Goal: Transaction & Acquisition: Obtain resource

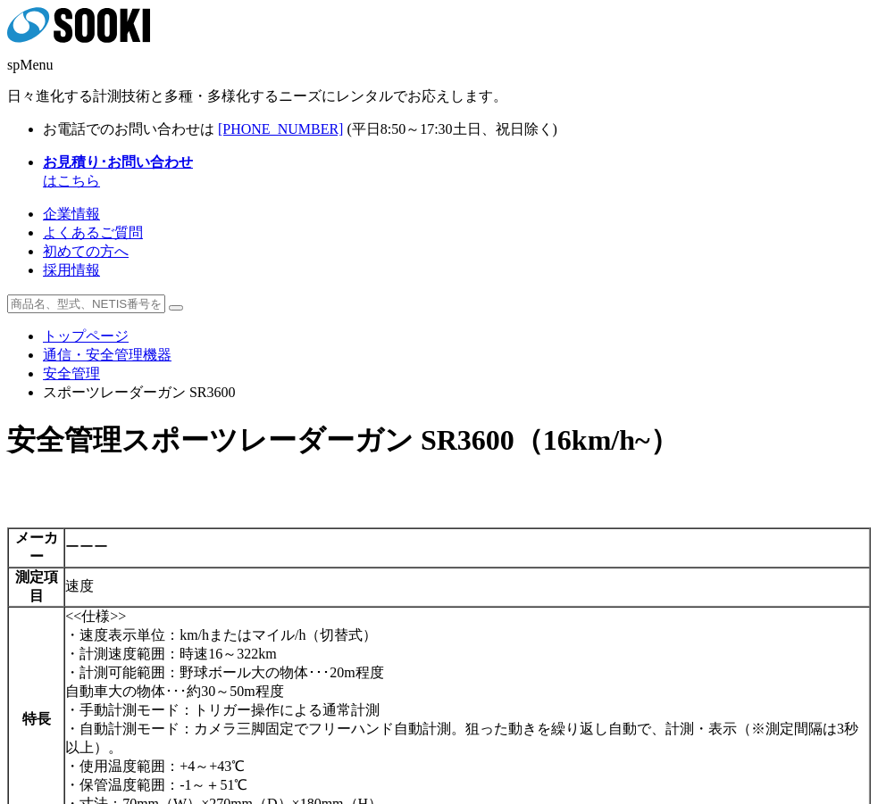
click at [377, 21] on div "株式会社 ソーキ spMenu 日々進化する計測技術と多種・多様化するニーズにレンタルでお応えします。" at bounding box center [438, 56] width 863 height 99
click at [469, 480] on div at bounding box center [438, 489] width 863 height 19
click at [316, 28] on div "株式会社 ソーキ spMenu 日々進化する計測技術と多種・多様化するニーズにレンタルでお応えします。" at bounding box center [438, 56] width 863 height 99
drag, startPoint x: 521, startPoint y: 154, endPoint x: 473, endPoint y: 132, distance: 52.8
click at [165, 295] on input "text" at bounding box center [86, 304] width 158 height 19
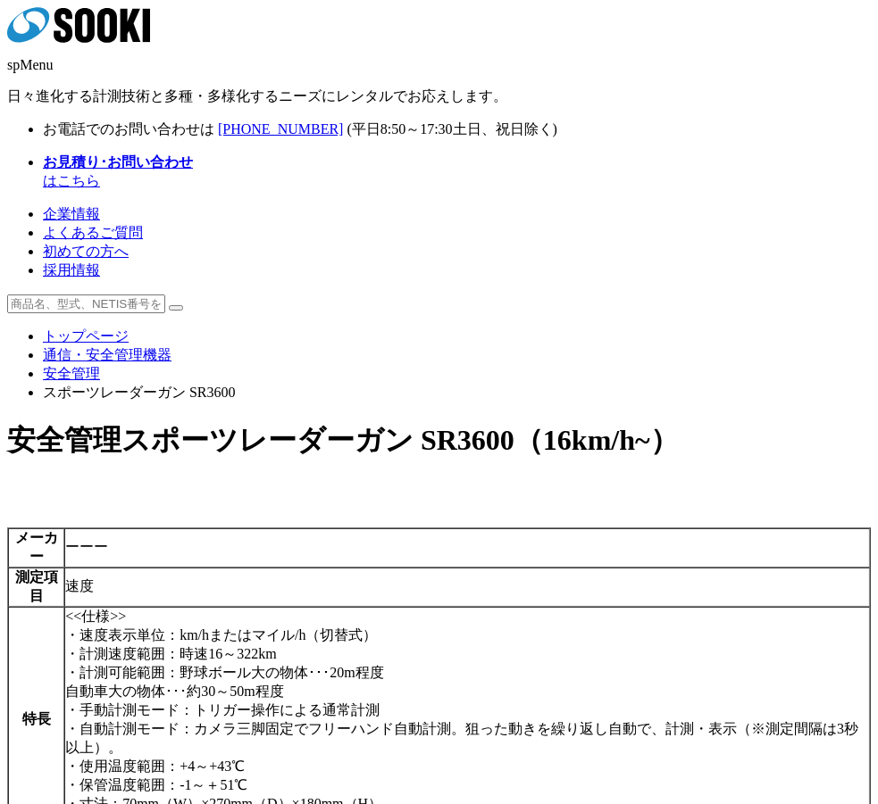
type input "商品名、型式、NETIS番号を入力してください"
click at [117, 37] on icon "株式会社 ソーキ" at bounding box center [78, 25] width 143 height 36
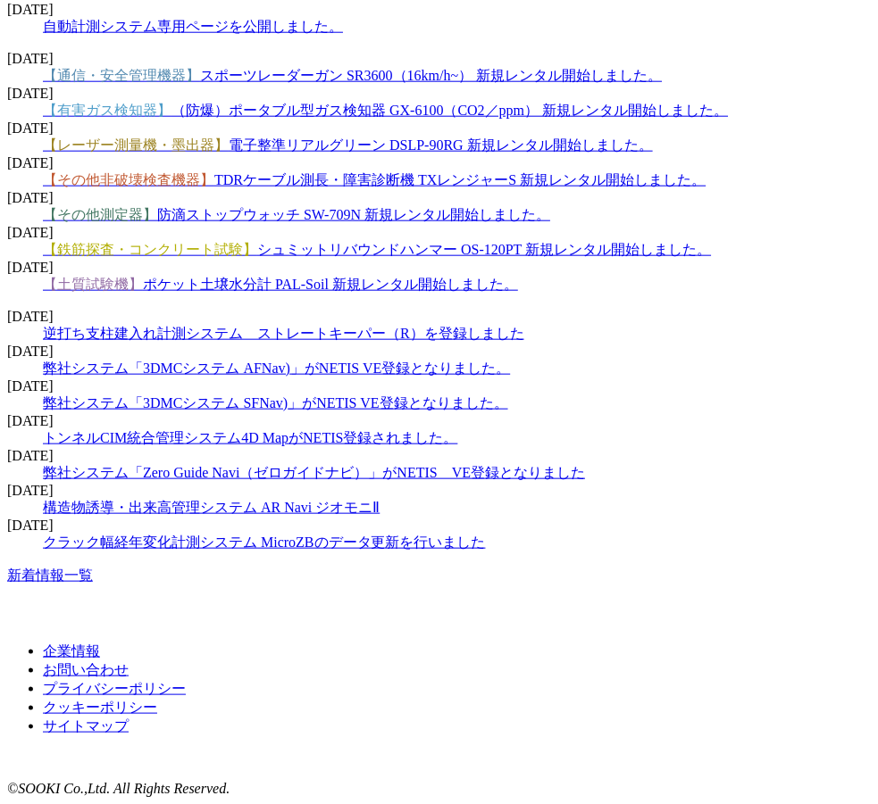
scroll to position [3002, 0]
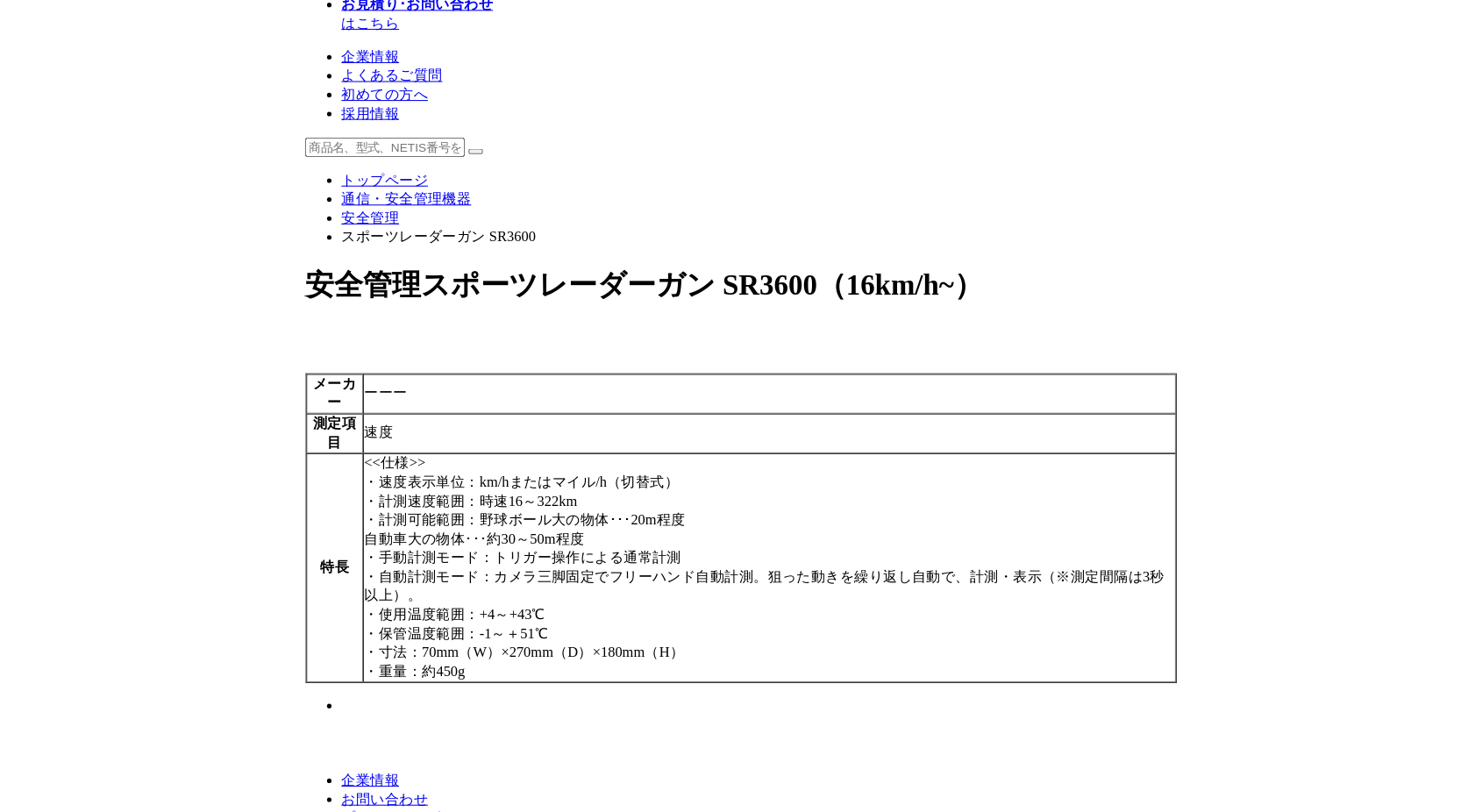
scroll to position [134, 0]
